Goal: Transaction & Acquisition: Purchase product/service

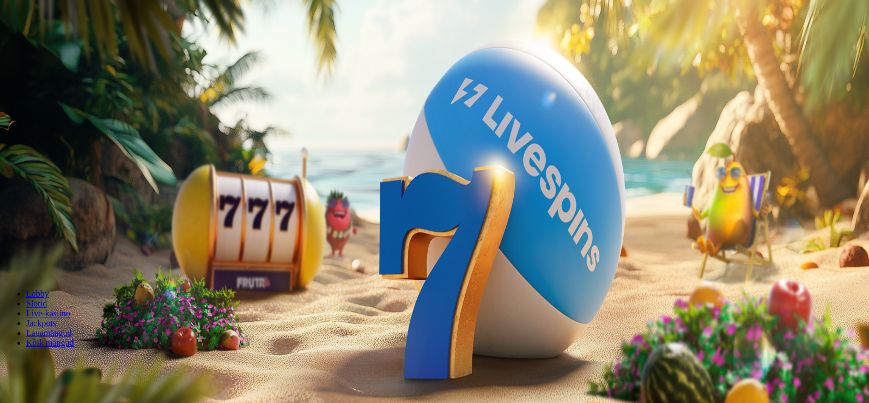
click at [9, 257] on span "minus icon" at bounding box center [9, 257] width 0 height 0
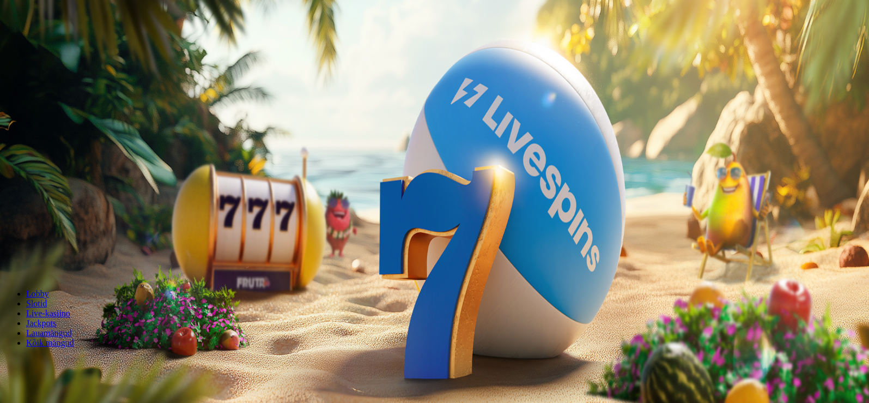
click at [9, 257] on span "minus icon" at bounding box center [9, 257] width 0 height 0
type input "**"
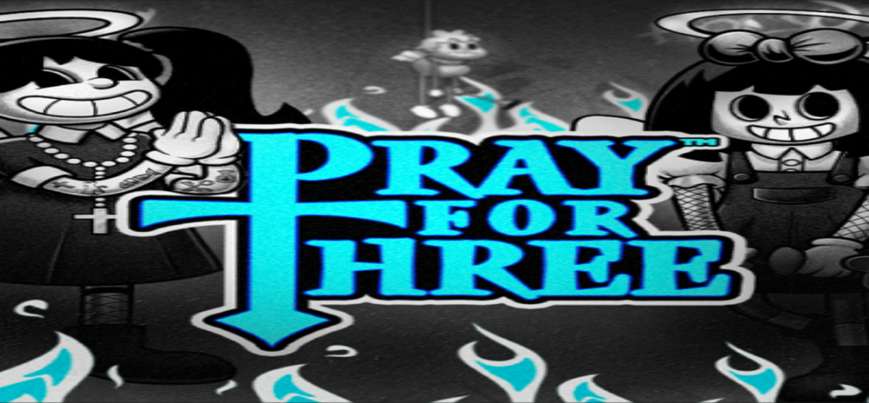
click at [56, 318] on span "Jackpots" at bounding box center [41, 322] width 30 height 9
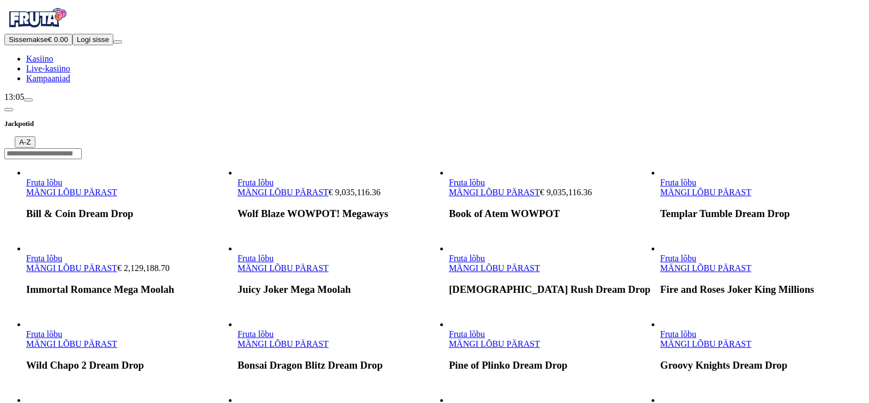
click at [274, 178] on link "Fruta lõbu" at bounding box center [256, 182] width 36 height 9
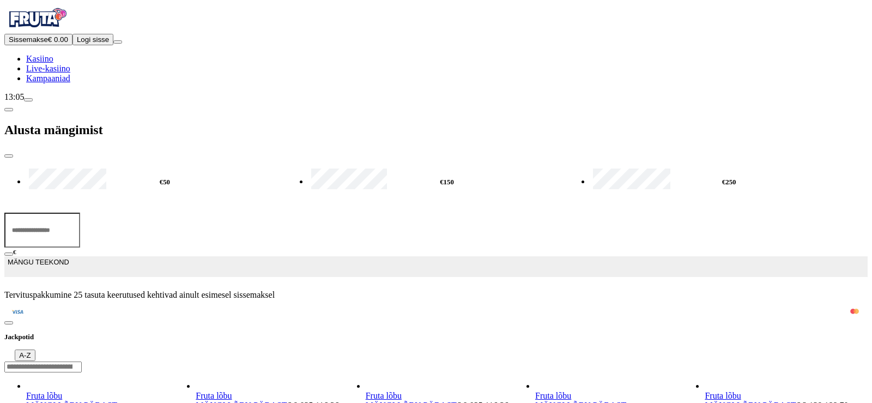
click at [9, 156] on span "close icon" at bounding box center [9, 156] width 0 height 0
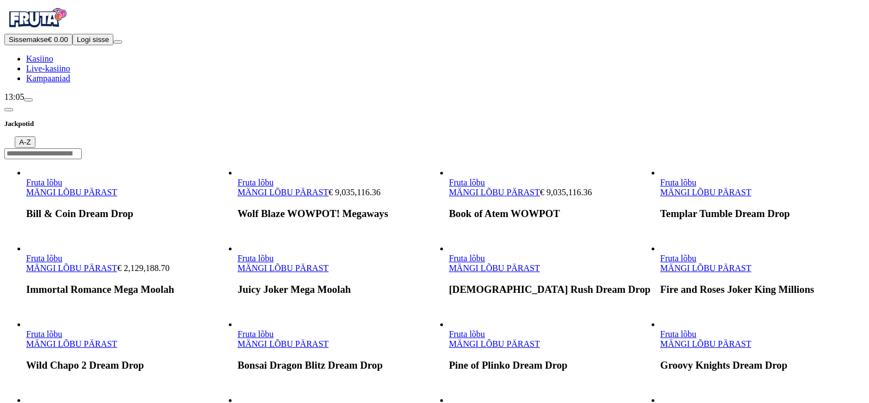
click at [329, 187] on link "MÄNGI LÕBU PÄRAST" at bounding box center [283, 191] width 91 height 9
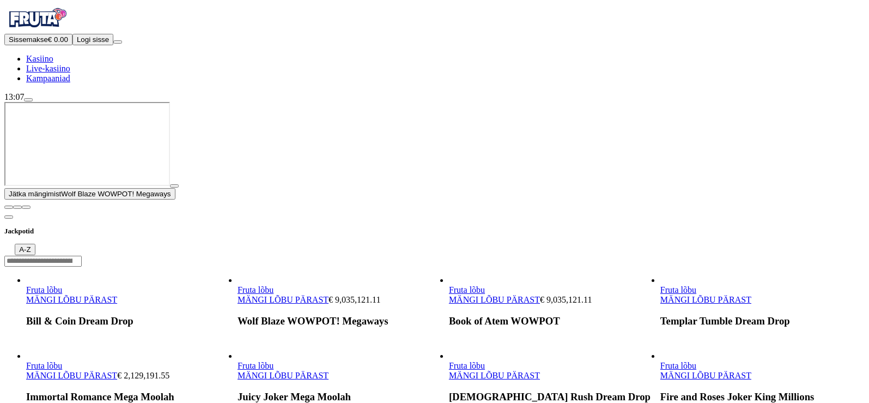
click at [483, 295] on link "MÄNGI LÕBU PÄRAST" at bounding box center [494, 299] width 91 height 9
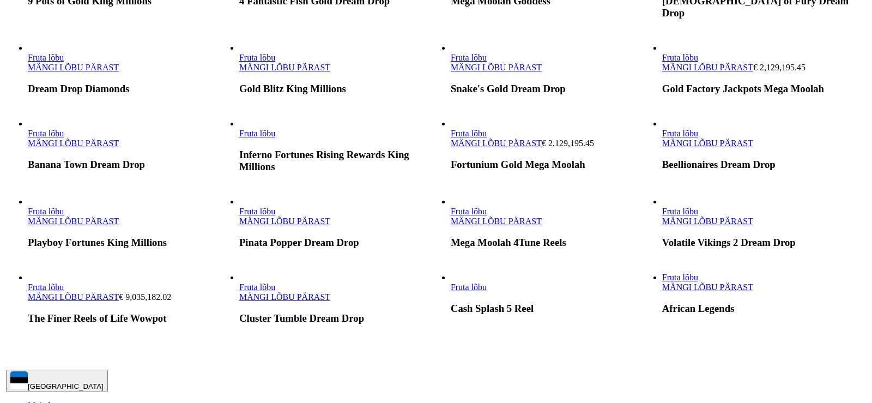
scroll to position [953, 0]
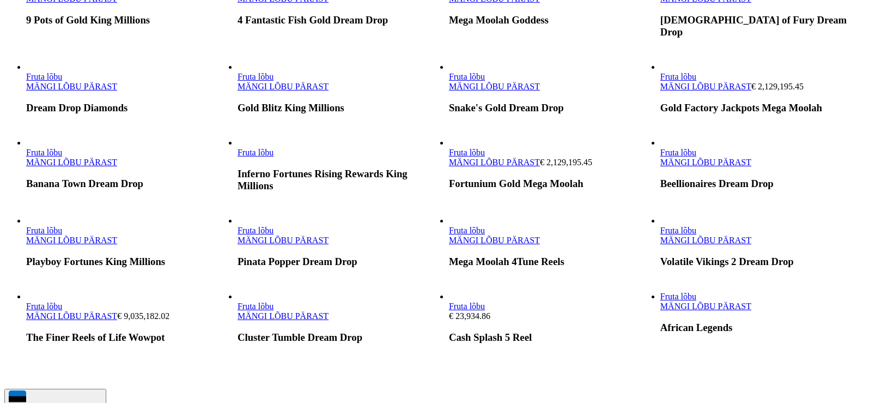
scroll to position [935, 0]
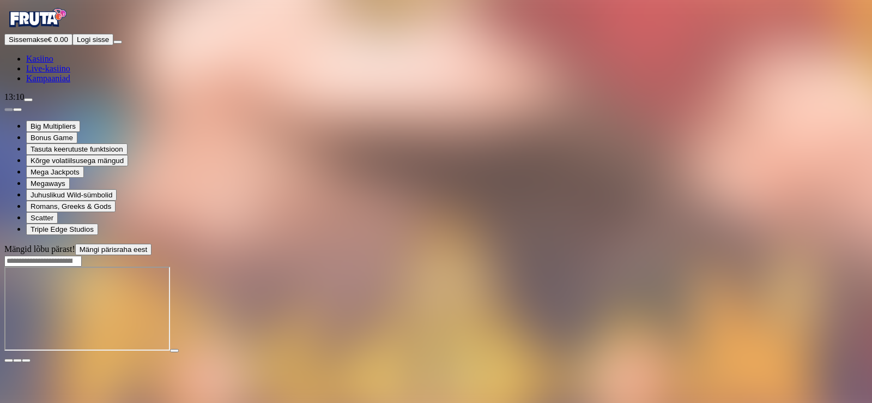
click at [9, 360] on span "close icon" at bounding box center [9, 360] width 0 height 0
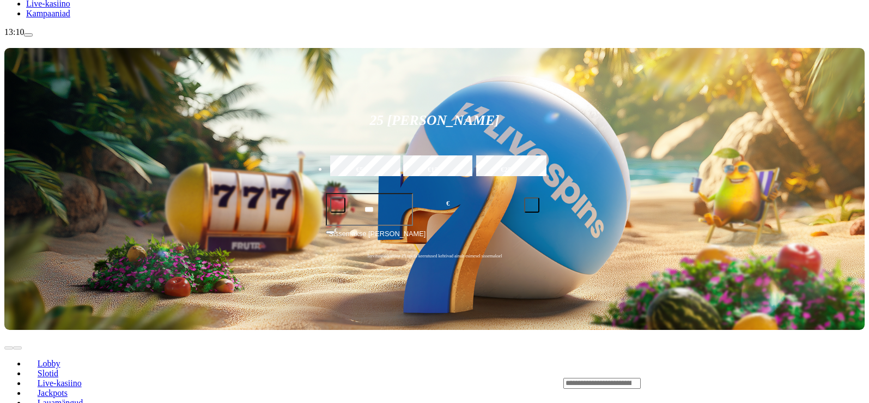
scroll to position [73, 0]
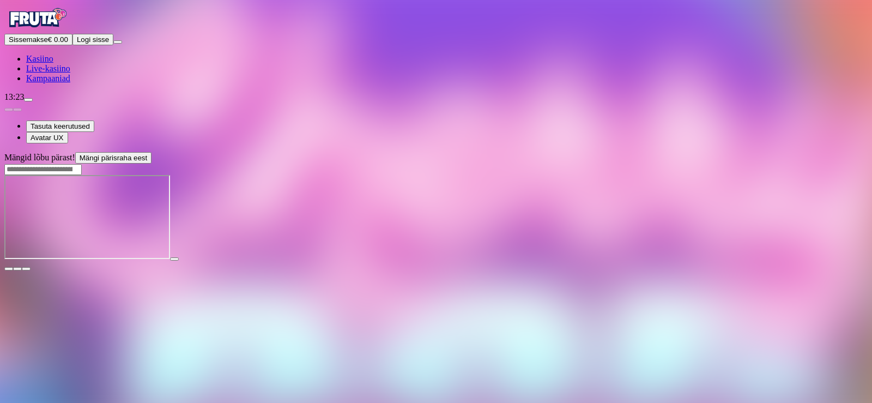
click at [772, 261] on div at bounding box center [435, 218] width 863 height 86
click at [773, 261] on div at bounding box center [435, 218] width 863 height 86
click at [48, 44] on span "Sissemakse" at bounding box center [28, 39] width 39 height 8
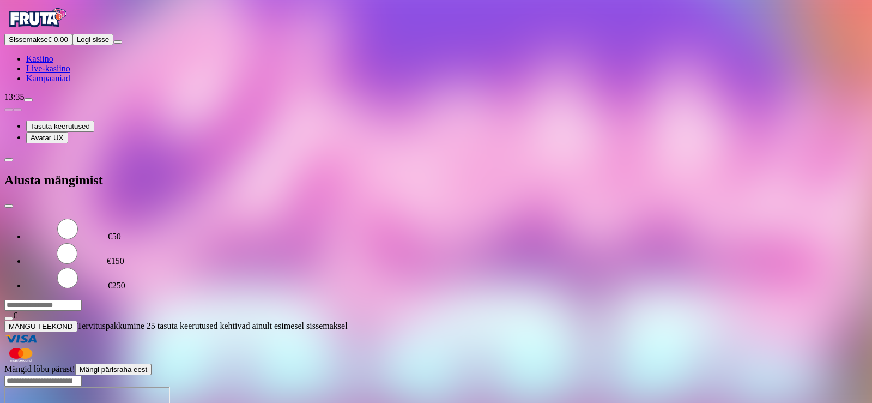
drag, startPoint x: 185, startPoint y: 93, endPoint x: 69, endPoint y: 86, distance: 116.3
click at [69, 86] on div "Sissemakse € 0.00 Logi sisse Kasiino Live-kasiino Kampaaniad 13:35 Tasuta keeru…" at bounding box center [435, 183] width 863 height 359
type input "*"
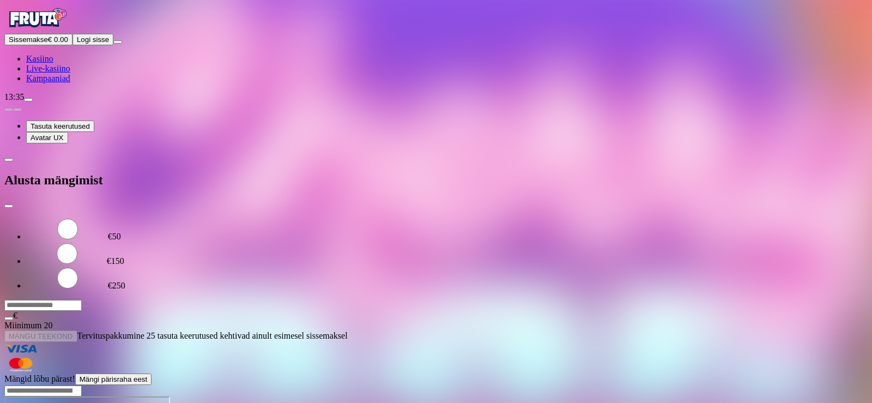
type input "*"
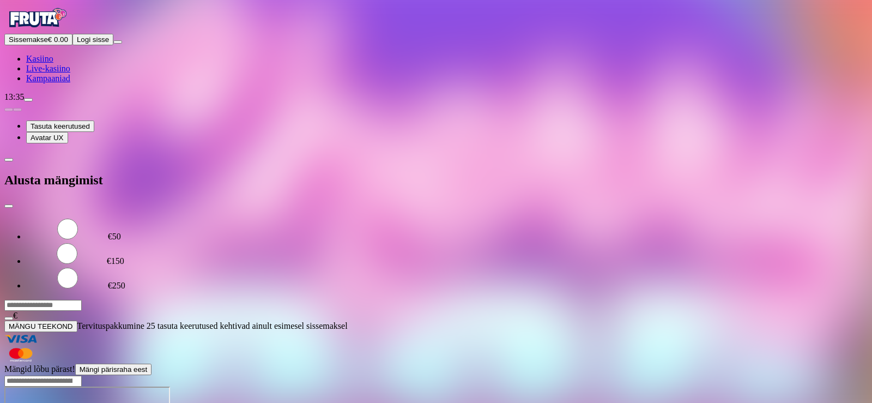
type input "**"
click at [73, 322] on span "MÄNGU TEEKOND" at bounding box center [41, 326] width 64 height 8
